Goal: Transaction & Acquisition: Purchase product/service

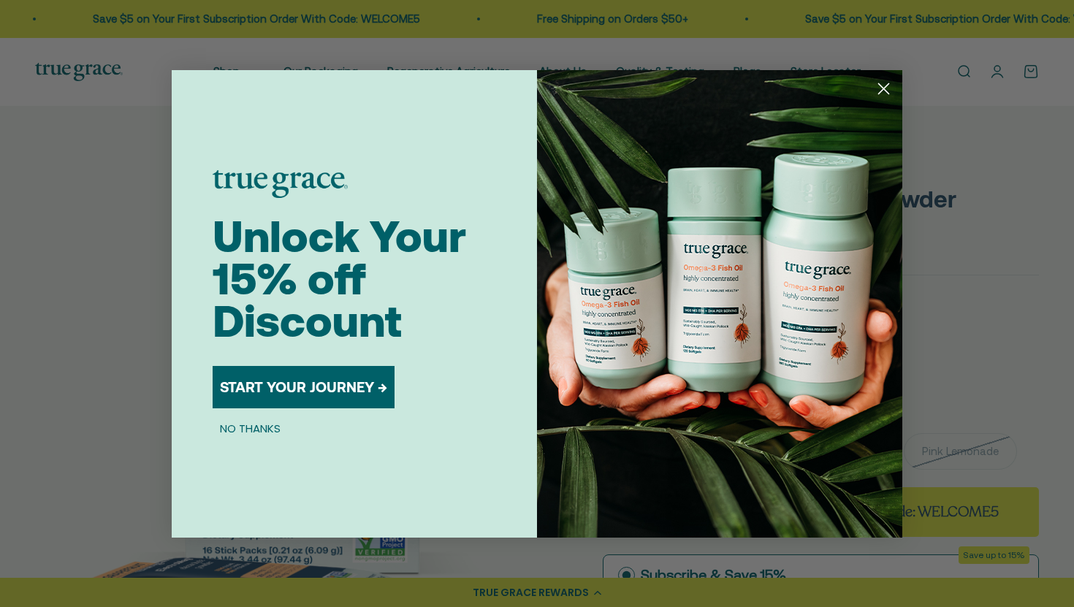
click at [880, 79] on circle "Close dialog" at bounding box center [884, 88] width 24 height 24
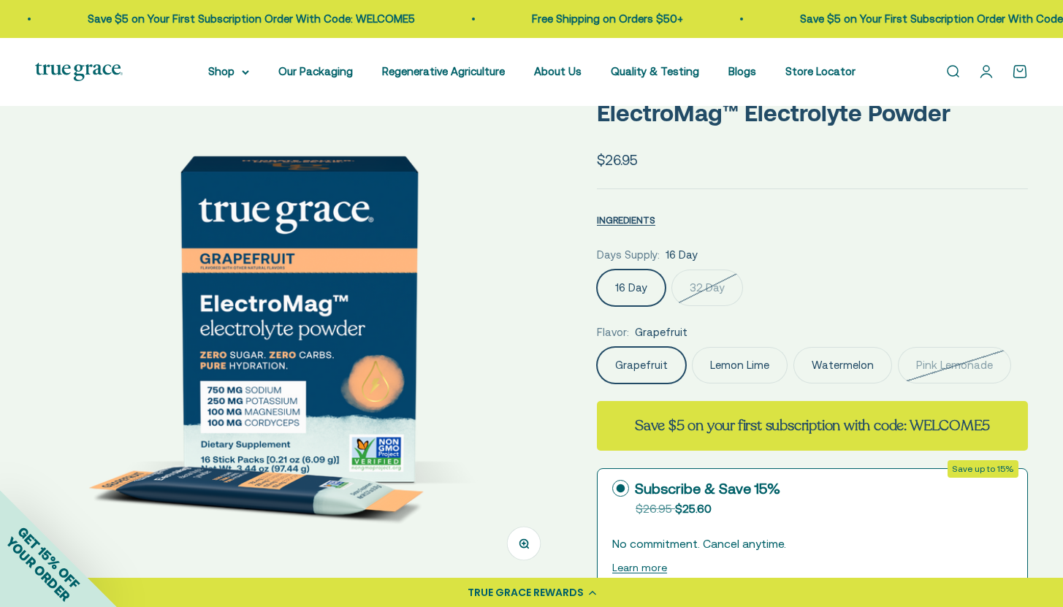
scroll to position [87, 0]
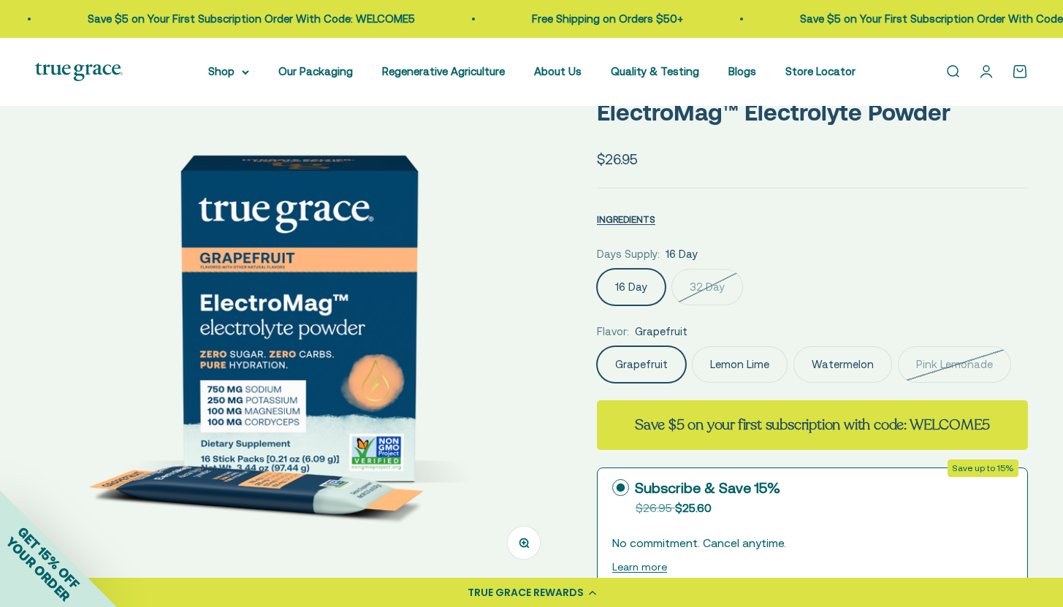
click at [738, 370] on label "Lemon Lime" at bounding box center [740, 364] width 96 height 37
click at [597, 346] on input "Lemon Lime" at bounding box center [596, 346] width 1 height 1
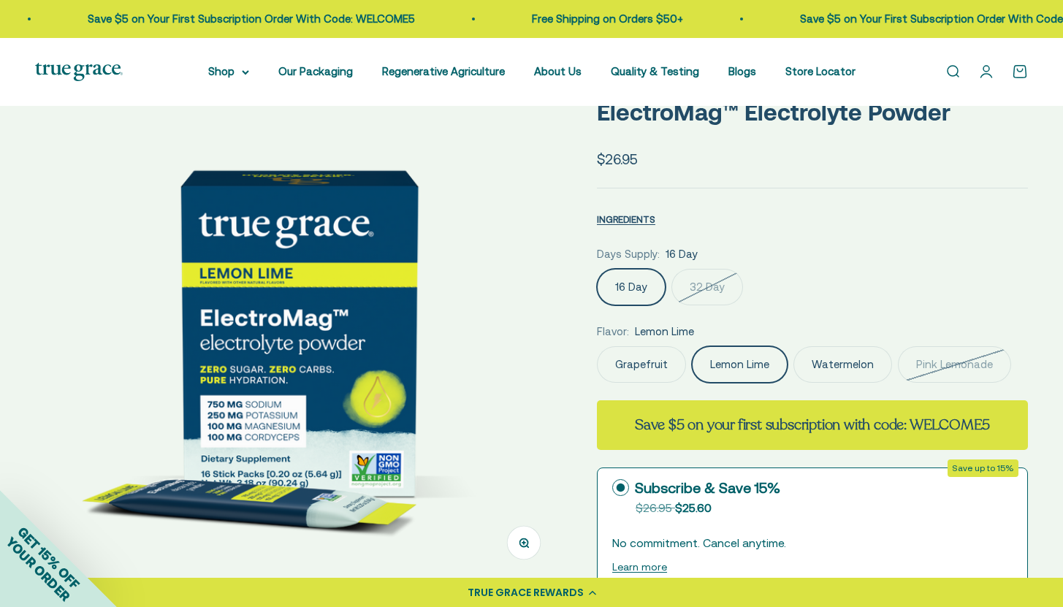
click at [811, 362] on label "Watermelon" at bounding box center [842, 364] width 99 height 37
click at [597, 346] on input "Watermelon" at bounding box center [596, 346] width 1 height 1
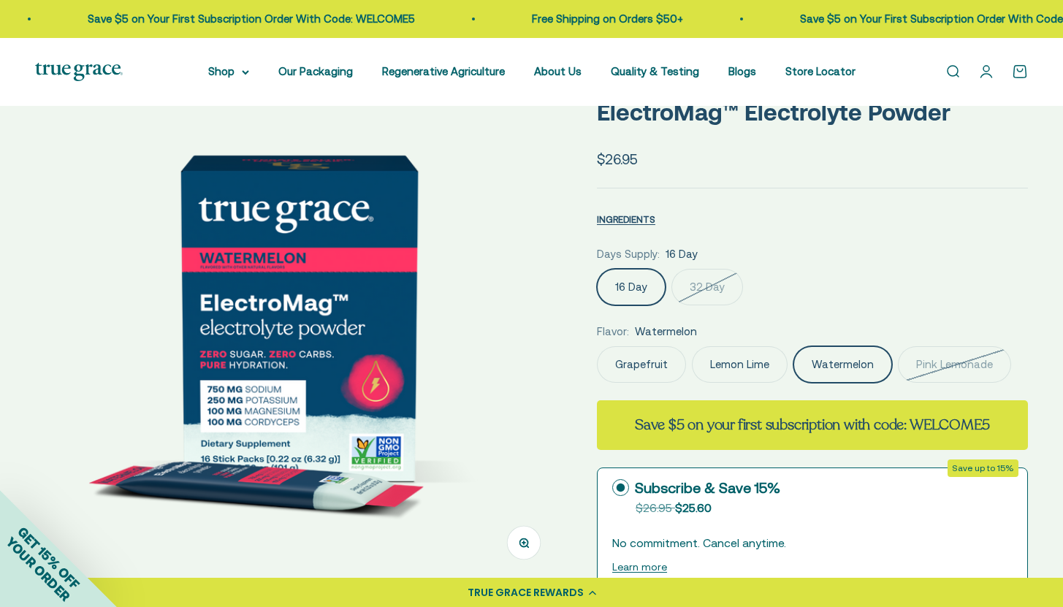
click at [637, 363] on label "Grapefruit" at bounding box center [641, 364] width 89 height 37
click at [597, 346] on input "Grapefruit" at bounding box center [596, 346] width 1 height 1
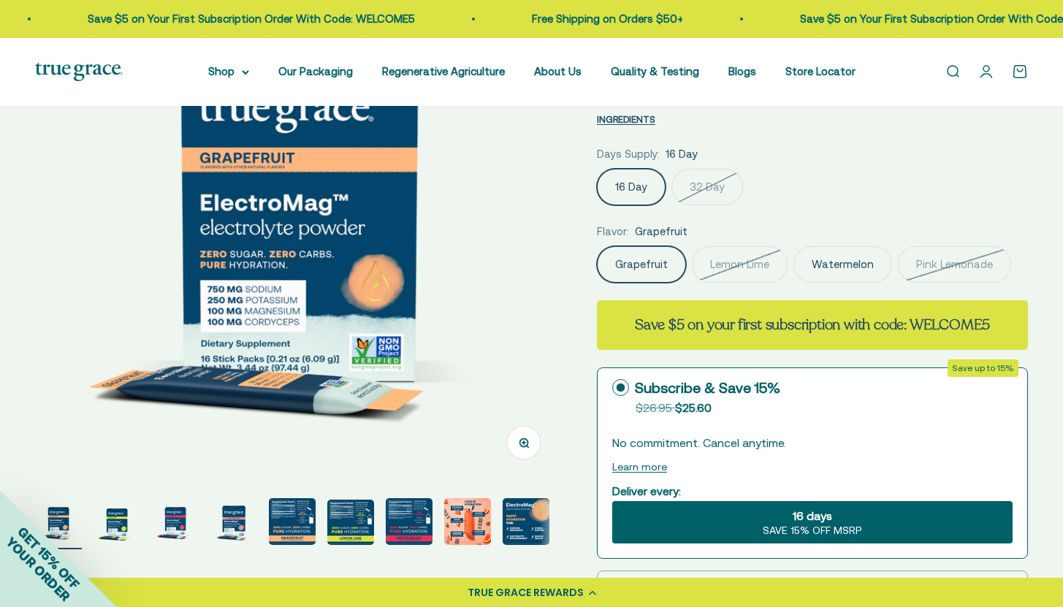
scroll to position [468, 0]
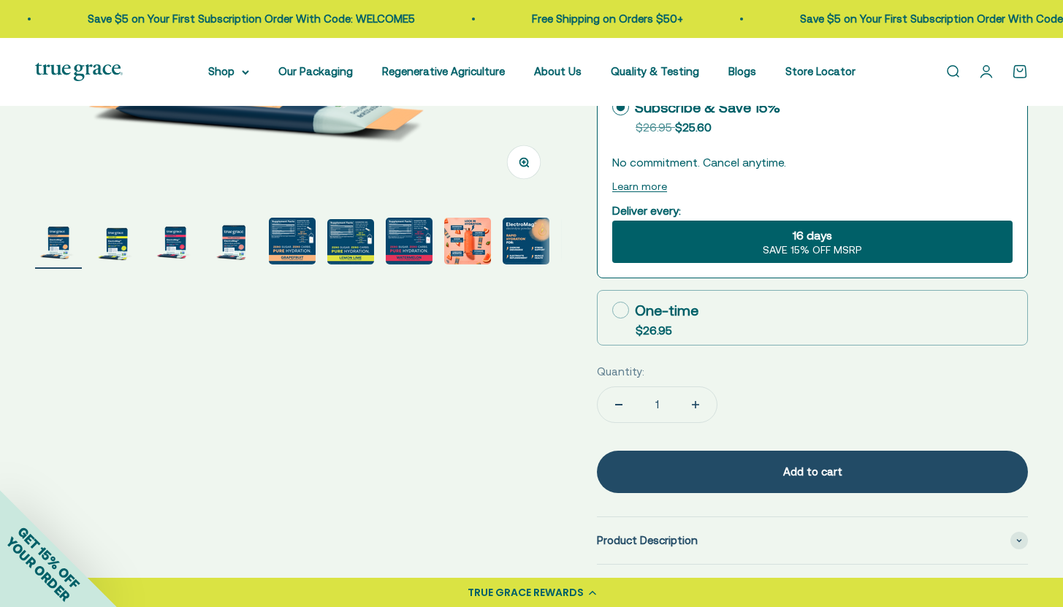
click at [413, 240] on img "Go to item 7" at bounding box center [409, 241] width 47 height 47
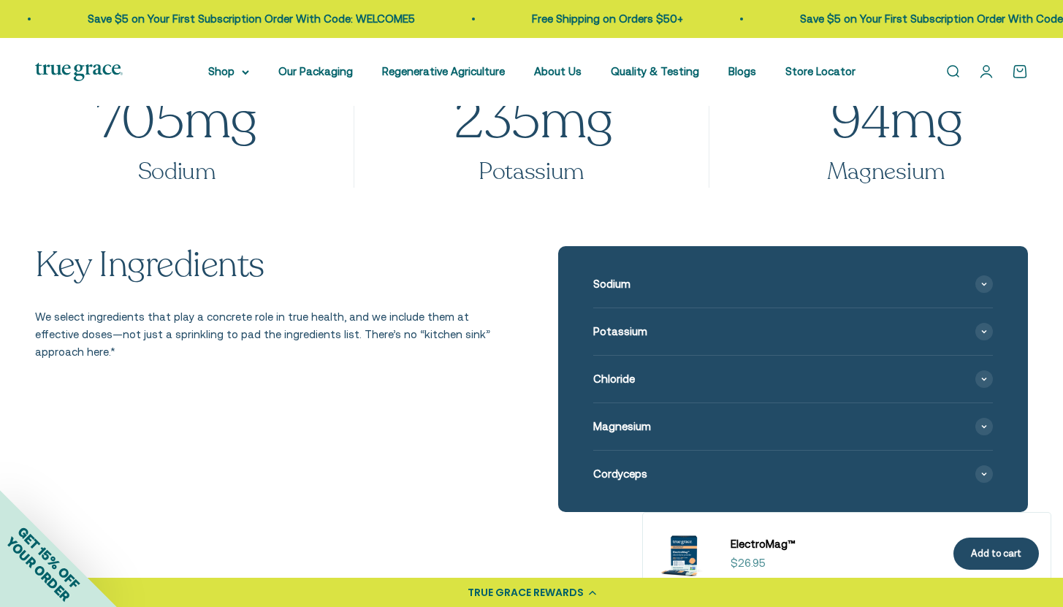
scroll to position [1568, 0]
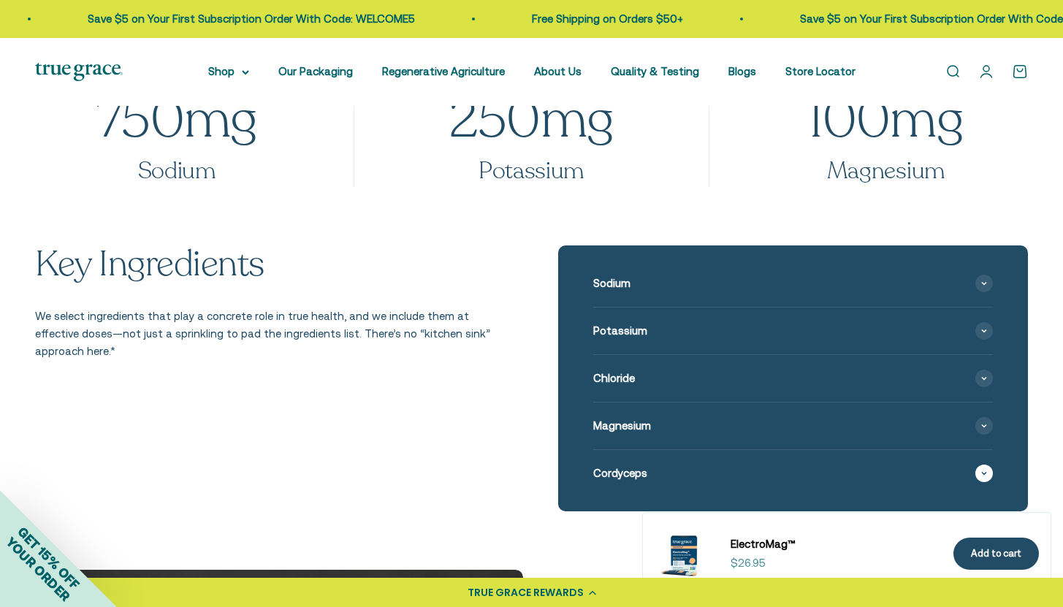
click at [641, 471] on span "Cordyceps" at bounding box center [620, 474] width 54 height 18
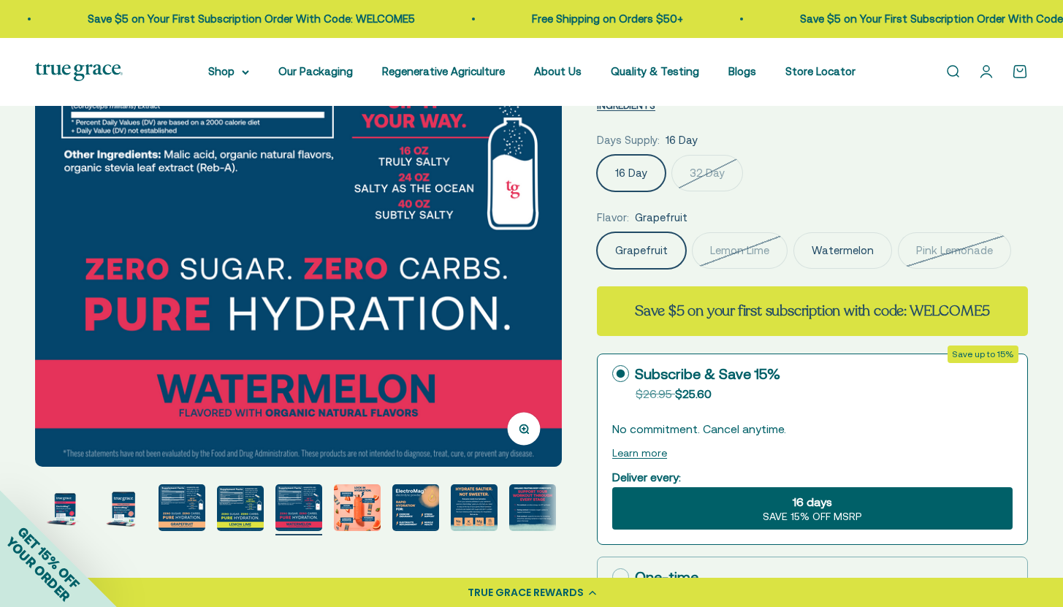
scroll to position [204, 0]
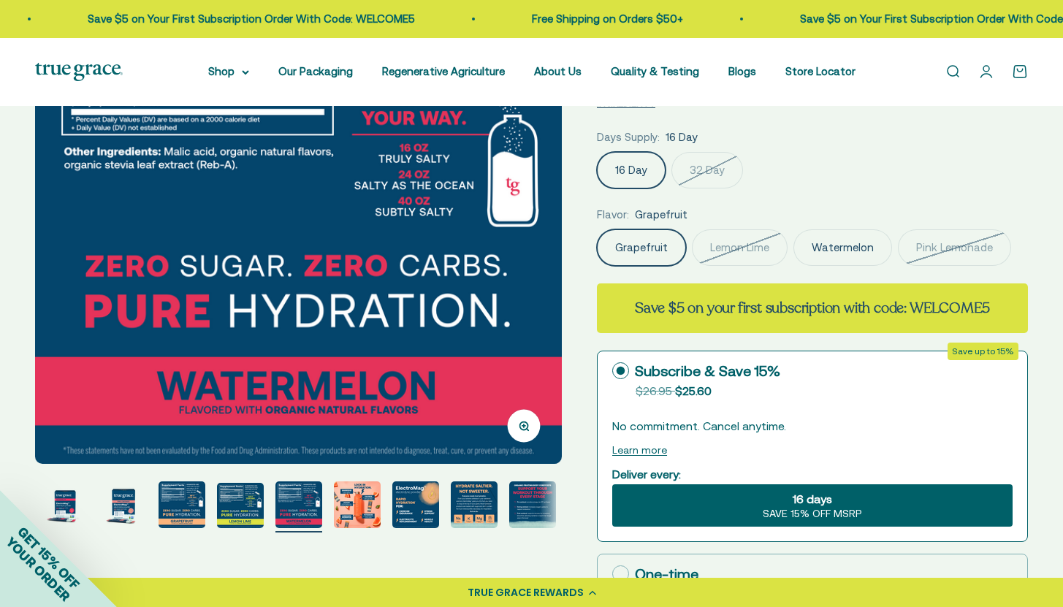
click at [176, 509] on img "Go to item 5" at bounding box center [182, 504] width 47 height 47
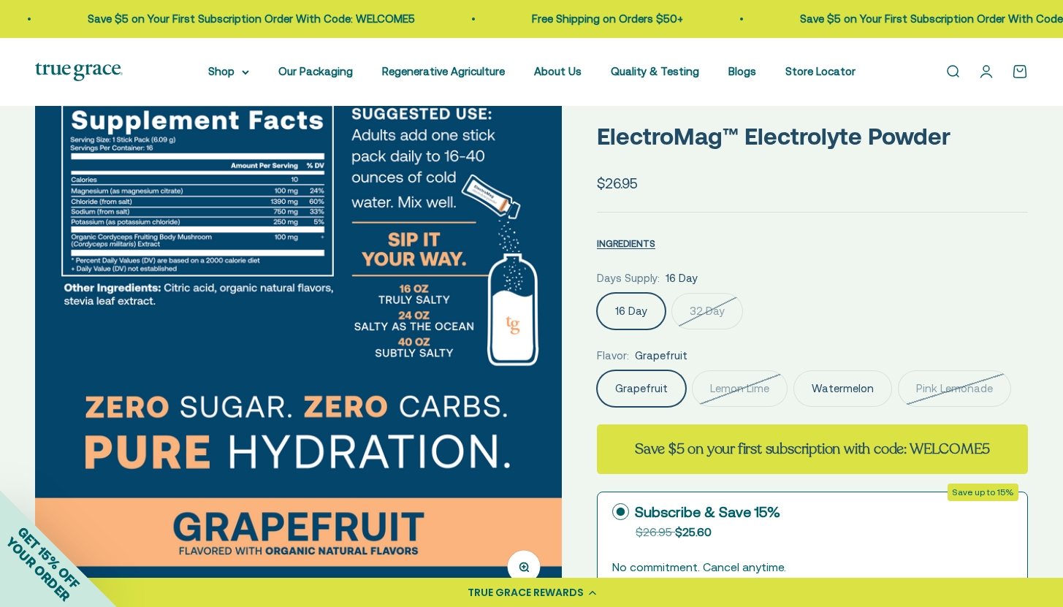
scroll to position [64, 0]
